Goal: Transaction & Acquisition: Purchase product/service

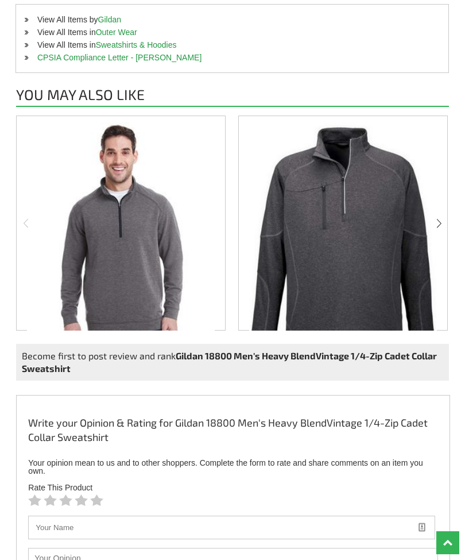
click at [403, 346] on div "Become first to post review and rank Gildan 18800 Men's Heavy BlendVintage 1/4-…" at bounding box center [232, 362] width 433 height 37
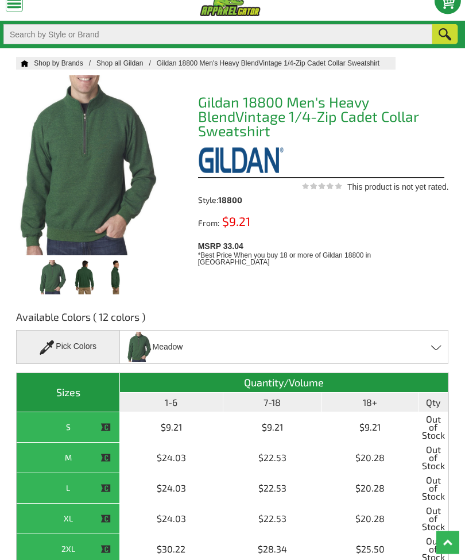
scroll to position [26, 0]
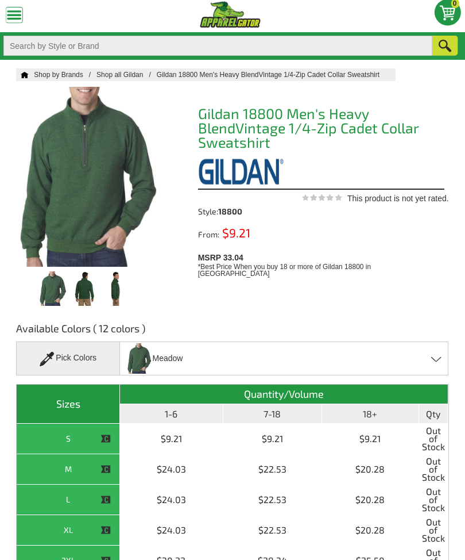
click at [92, 359] on div "Pick Colors" at bounding box center [68, 358] width 104 height 34
click at [434, 359] on span at bounding box center [437, 358] width 11 height 5
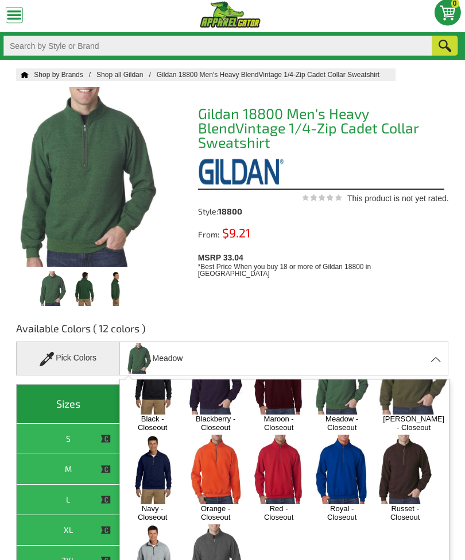
scroll to position [74, 0]
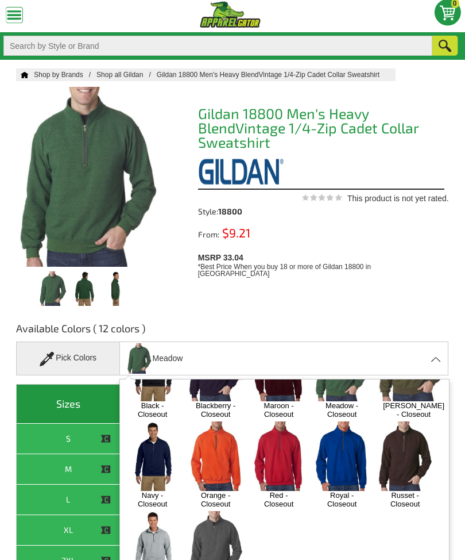
click at [223, 453] on img at bounding box center [216, 456] width 56 height 70
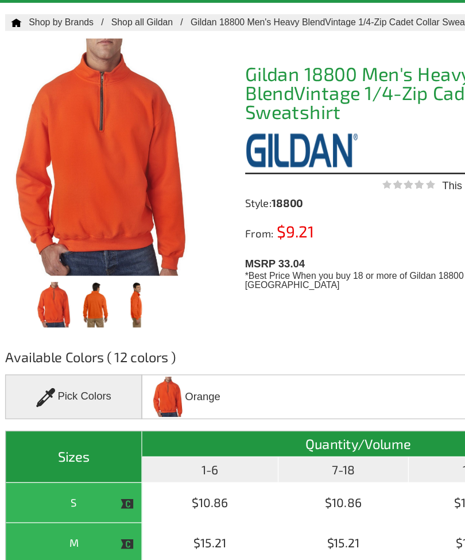
scroll to position [83, 0]
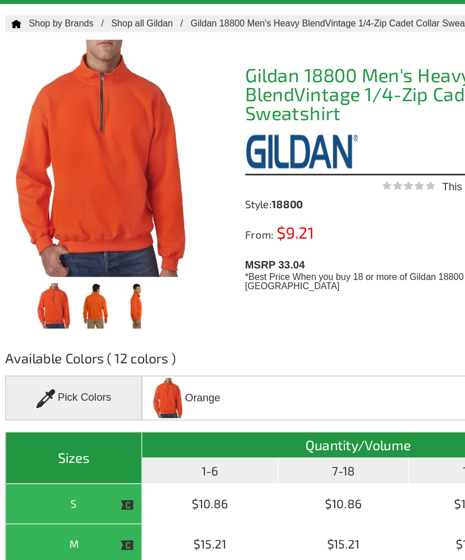
click at [75, 311] on div "Pick Colors" at bounding box center [68, 301] width 104 height 34
click at [78, 302] on div "Pick Colors" at bounding box center [68, 301] width 104 height 34
click at [70, 305] on div "Pick Colors" at bounding box center [68, 301] width 104 height 34
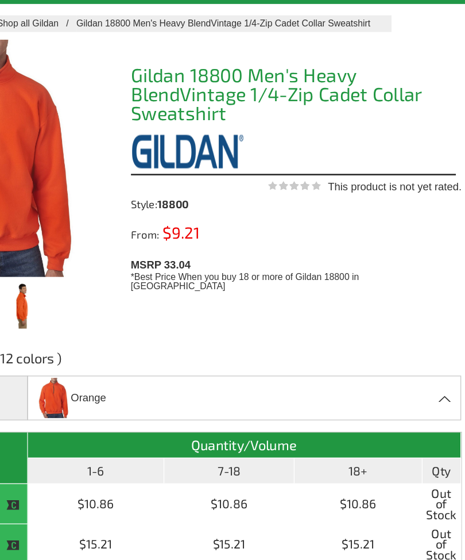
click at [432, 303] on span at bounding box center [437, 301] width 11 height 5
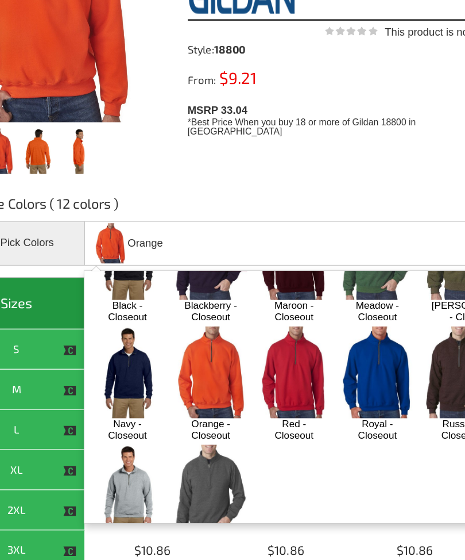
scroll to position [94, 0]
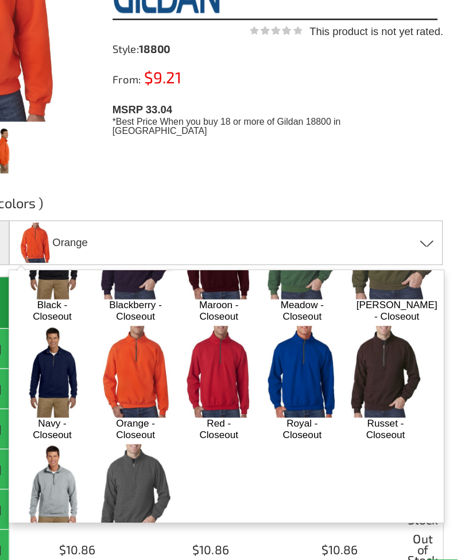
click at [378, 354] on img at bounding box center [406, 389] width 56 height 70
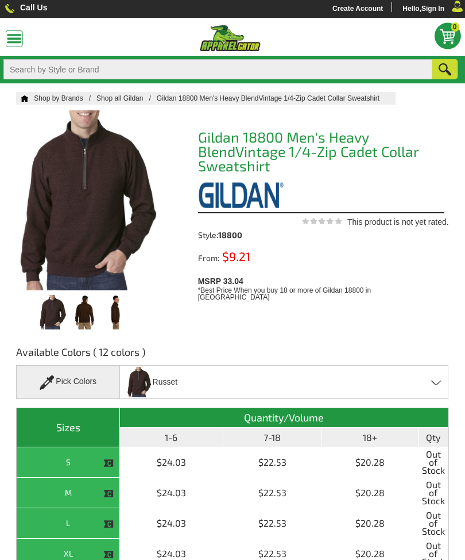
scroll to position [0, 0]
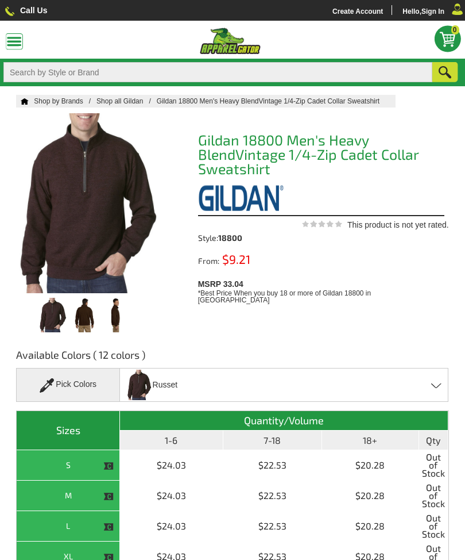
click at [90, 392] on div "Pick Colors" at bounding box center [68, 385] width 104 height 34
click at [433, 387] on div "Russet Black - Closeout Blackberry - Closeout Maroon - Closeout Meadow - Closeo…" at bounding box center [284, 385] width 329 height 34
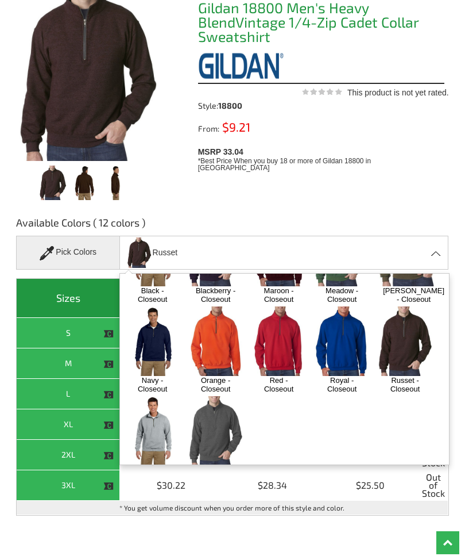
scroll to position [79, 0]
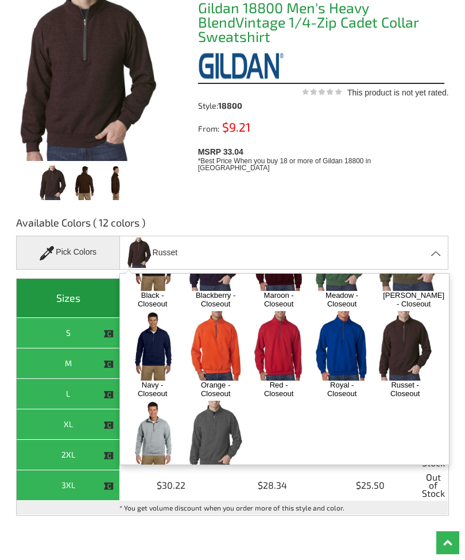
click at [230, 414] on img at bounding box center [216, 436] width 56 height 70
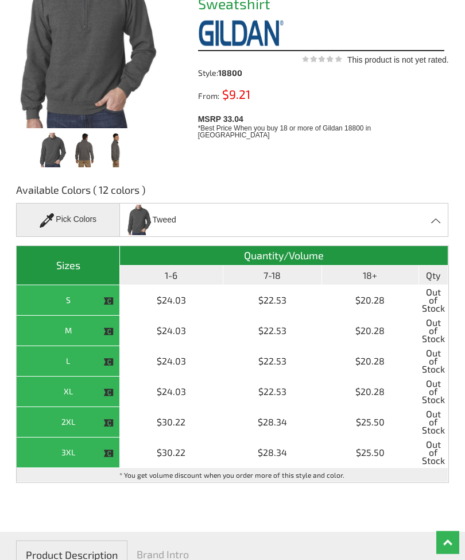
scroll to position [162, 0]
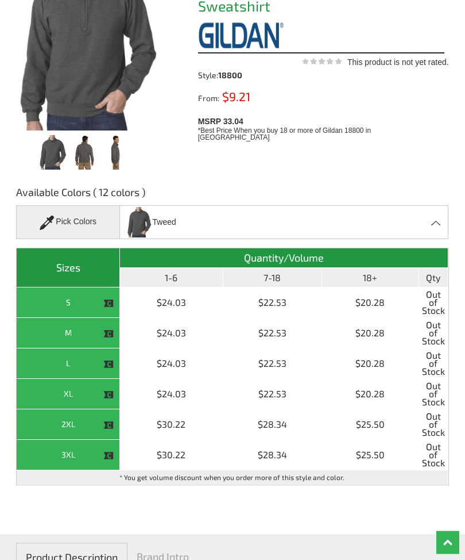
click at [318, 222] on div "Tweed Black - Closeout Blackberry - Closeout Maroon - Closeout Meadow - Closeou…" at bounding box center [284, 223] width 329 height 34
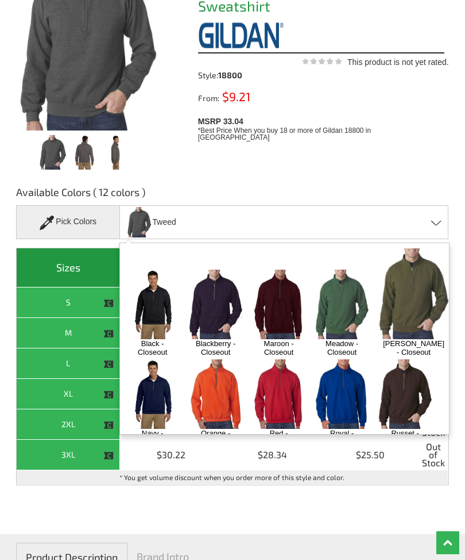
scroll to position [0, 0]
click at [225, 292] on img at bounding box center [216, 304] width 56 height 70
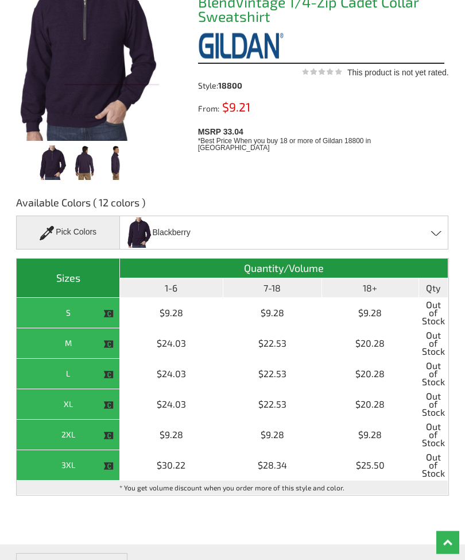
click at [440, 245] on div "Blackberry Black - Closeout Blackberry - Closeout Maroon - Closeout Meadow - Cl…" at bounding box center [284, 233] width 329 height 34
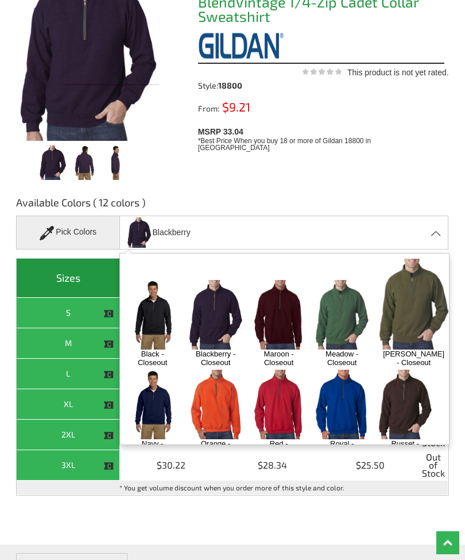
click at [281, 303] on img at bounding box center [279, 315] width 56 height 70
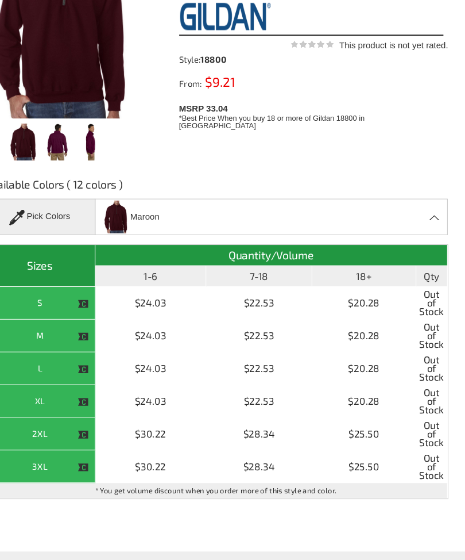
scroll to position [180, 0]
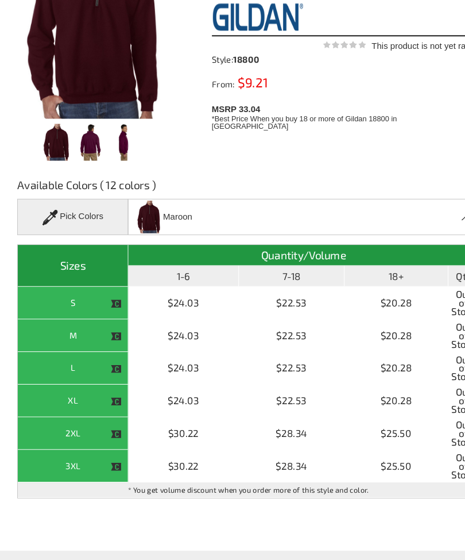
click at [72, 314] on th "M" at bounding box center [68, 315] width 103 height 30
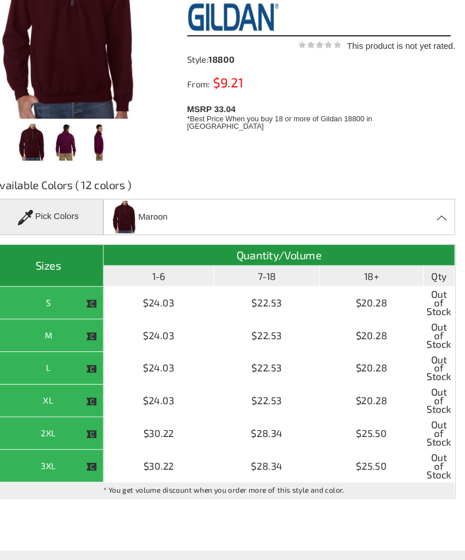
click at [49, 331] on th "L" at bounding box center [68, 345] width 103 height 30
click at [49, 317] on th "M" at bounding box center [68, 315] width 103 height 30
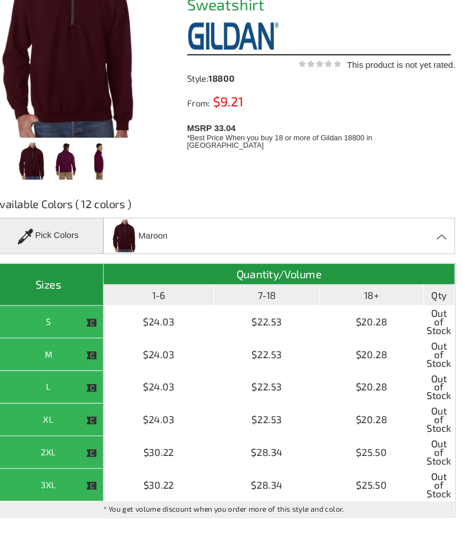
scroll to position [163, 0]
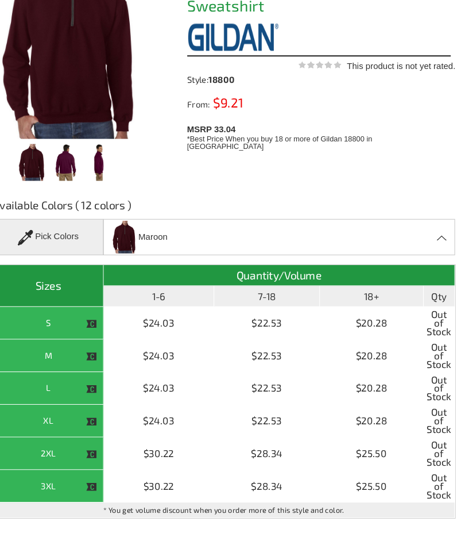
click at [155, 333] on td "$24.03" at bounding box center [171, 332] width 103 height 30
click at [156, 335] on td "$24.03" at bounding box center [171, 332] width 103 height 30
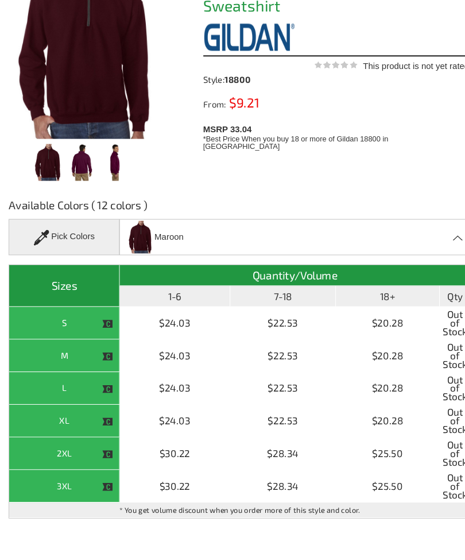
click at [105, 330] on img at bounding box center [108, 333] width 10 height 10
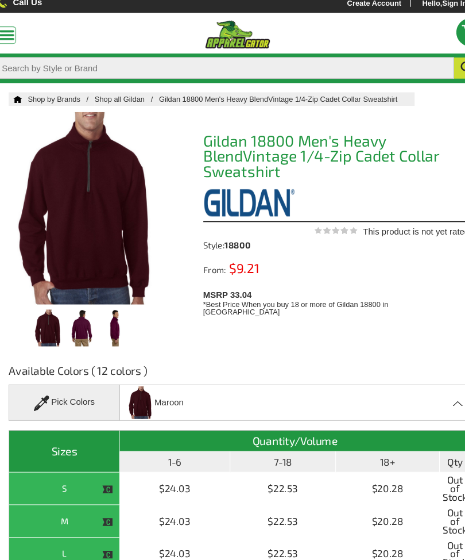
scroll to position [0, 0]
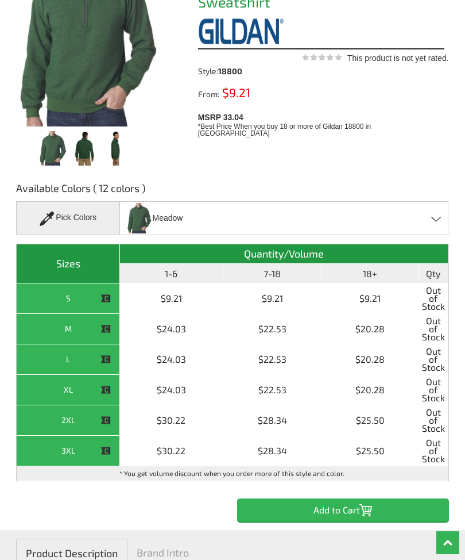
scroll to position [159, 0]
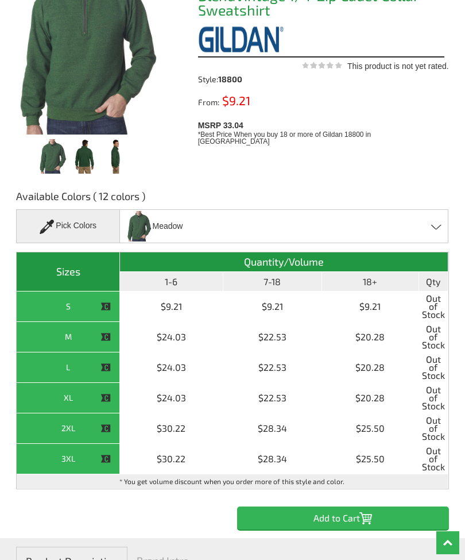
click at [170, 227] on span "Meadow" at bounding box center [168, 226] width 30 height 20
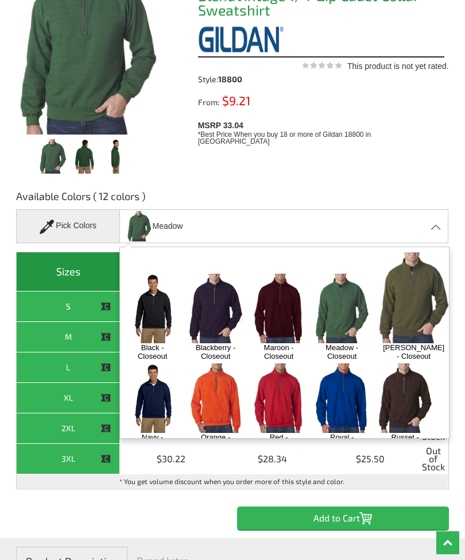
click at [236, 382] on img at bounding box center [216, 398] width 56 height 70
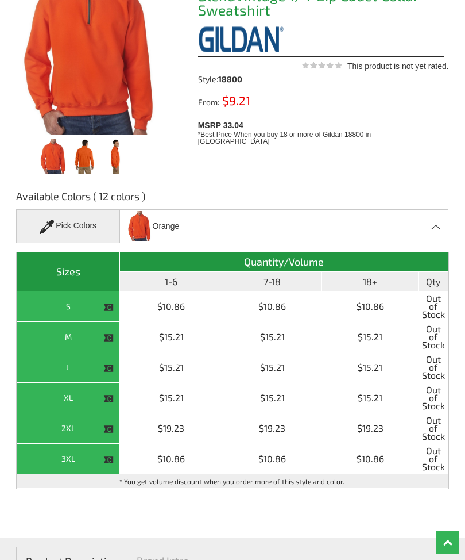
click at [355, 523] on div "Available Colors ( 12 colors ) Pick Colors Orange Black - Closeout Blackberry -…" at bounding box center [232, 354] width 433 height 349
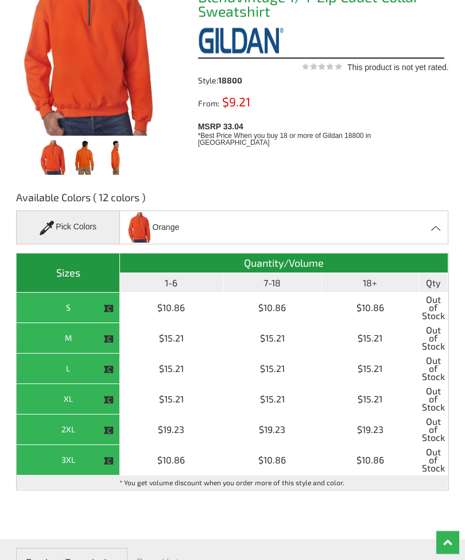
click at [80, 342] on th "M" at bounding box center [68, 339] width 103 height 30
click at [175, 336] on td "$15.21" at bounding box center [171, 339] width 103 height 30
click at [176, 336] on td "$15.21" at bounding box center [171, 339] width 103 height 30
click at [182, 327] on td "$15.21" at bounding box center [171, 339] width 103 height 30
click at [178, 342] on td "$15.21" at bounding box center [171, 339] width 103 height 30
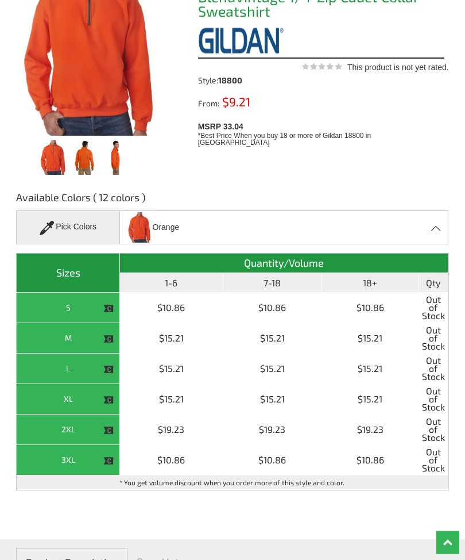
click at [183, 350] on td "$15.21" at bounding box center [171, 339] width 103 height 30
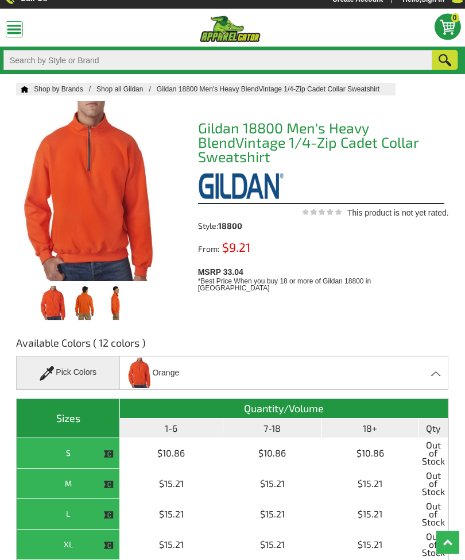
scroll to position [0, 0]
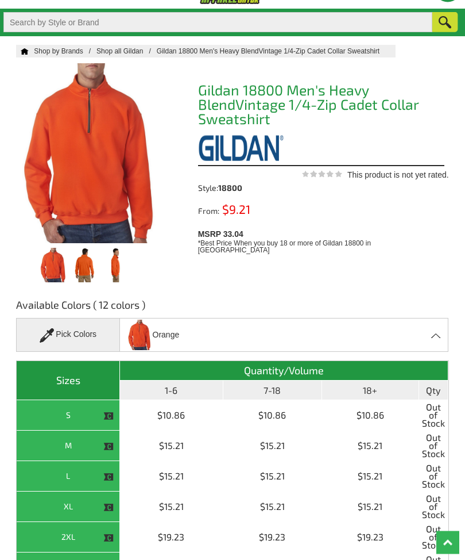
click at [221, 330] on div "Orange Black - Closeout Blackberry - Closeout Maroon - Closeout Meadow - Closeo…" at bounding box center [284, 335] width 329 height 34
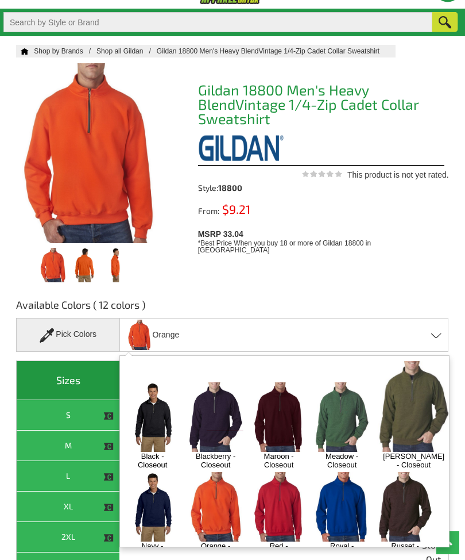
click at [78, 349] on div "Pick Colors" at bounding box center [68, 335] width 104 height 34
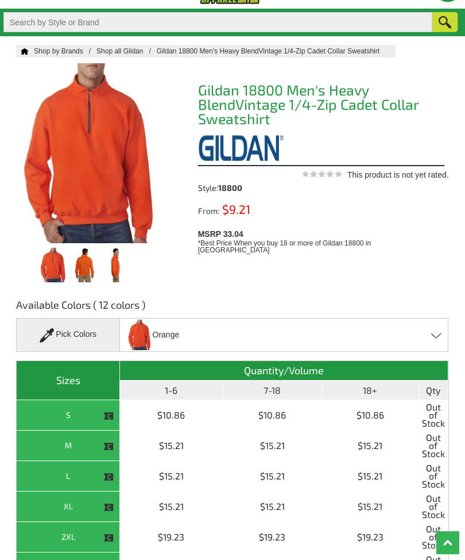
click at [76, 345] on div "Pick Colors" at bounding box center [68, 335] width 104 height 34
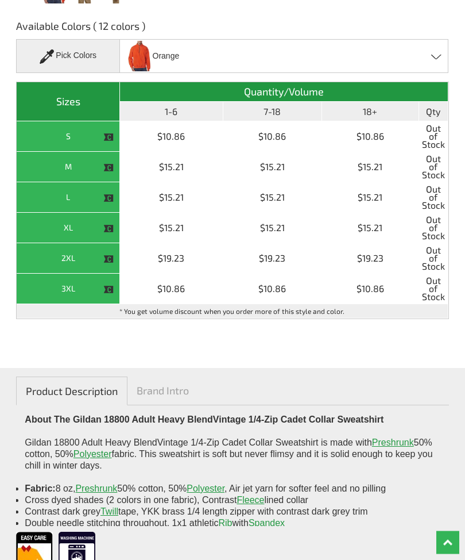
scroll to position [0, 0]
